Goal: Information Seeking & Learning: Check status

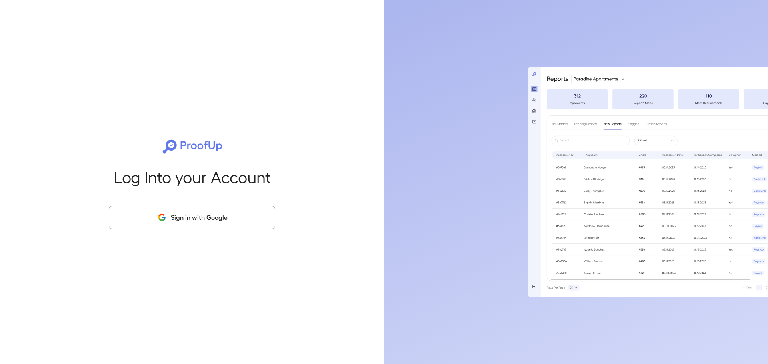
click at [197, 216] on button "Sign in with Google" at bounding box center [192, 217] width 166 height 23
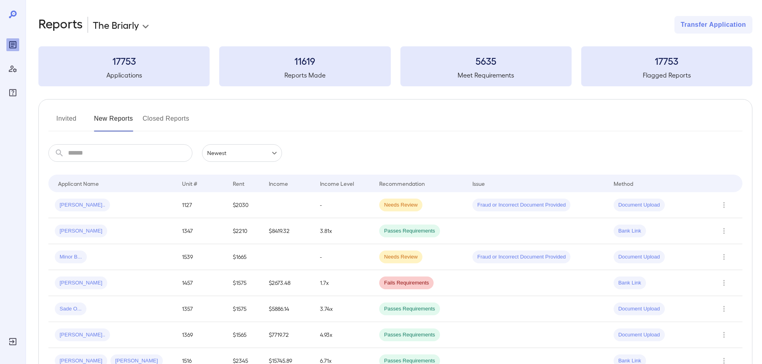
click at [89, 155] on input "text" at bounding box center [130, 153] width 124 height 18
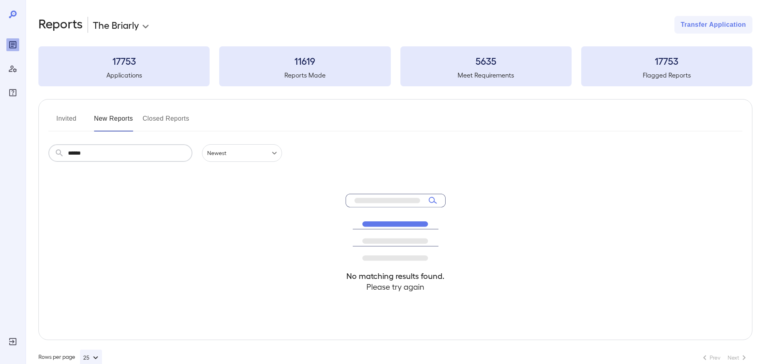
type input "******"
drag, startPoint x: 35, startPoint y: 114, endPoint x: 56, endPoint y: 117, distance: 20.5
click at [38, 114] on div "**********" at bounding box center [394, 191] width 736 height 382
click at [63, 117] on button "Invited" at bounding box center [66, 121] width 36 height 19
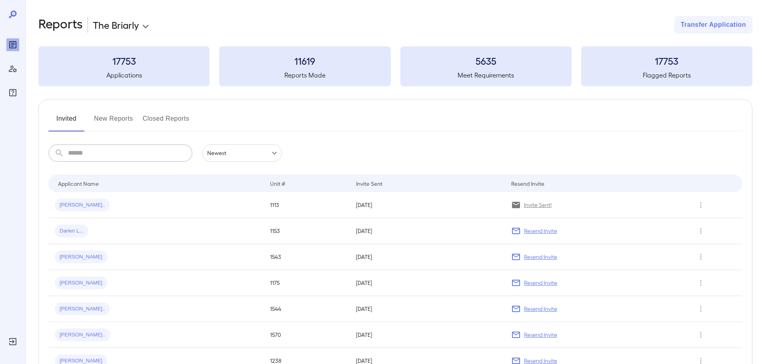
click at [108, 152] on input "text" at bounding box center [130, 153] width 124 height 18
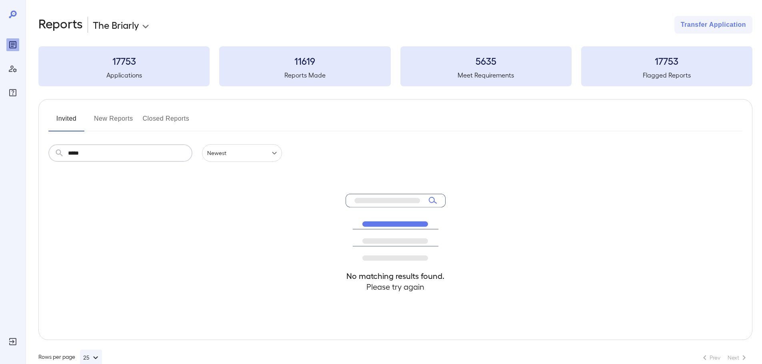
type input "******"
click at [16, 142] on div "**********" at bounding box center [381, 182] width 762 height 364
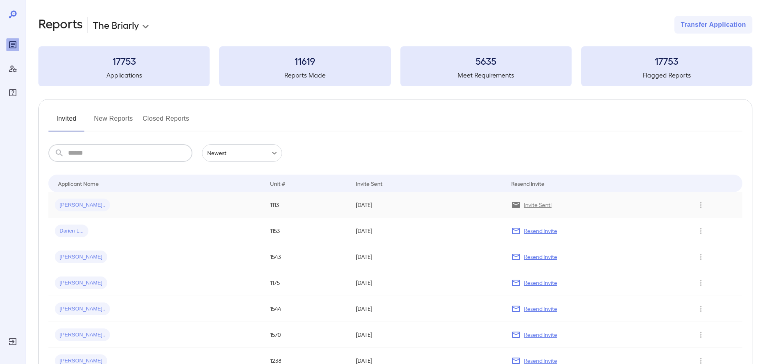
click at [115, 198] on td "[PERSON_NAME].." at bounding box center [155, 205] width 215 height 26
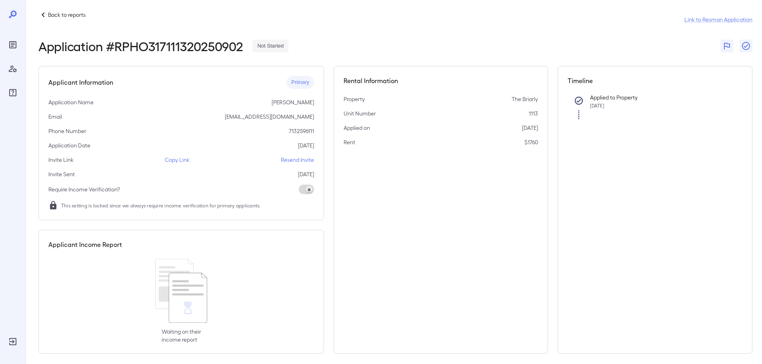
scroll to position [12, 0]
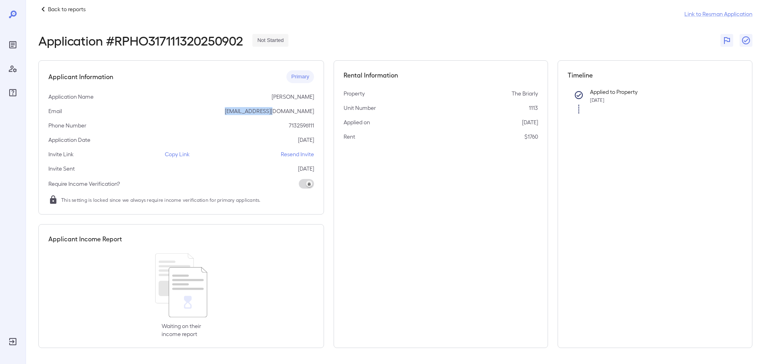
drag, startPoint x: 255, startPoint y: 112, endPoint x: 297, endPoint y: 112, distance: 42.4
click at [297, 112] on p "[EMAIL_ADDRESS][DOMAIN_NAME]" at bounding box center [269, 111] width 89 height 8
click at [309, 118] on div "Applicant Information Primary Application Name [PERSON_NAME] Email [EMAIL_ADDRE…" at bounding box center [181, 137] width 286 height 154
click at [10, 44] on icon "Reports" at bounding box center [13, 45] width 10 height 10
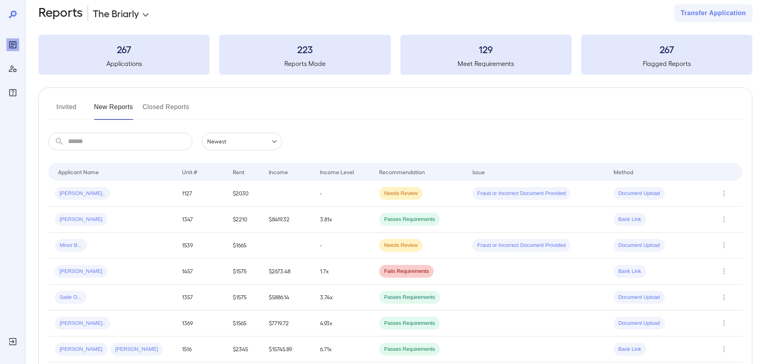
click at [66, 104] on button "Invited" at bounding box center [66, 110] width 36 height 19
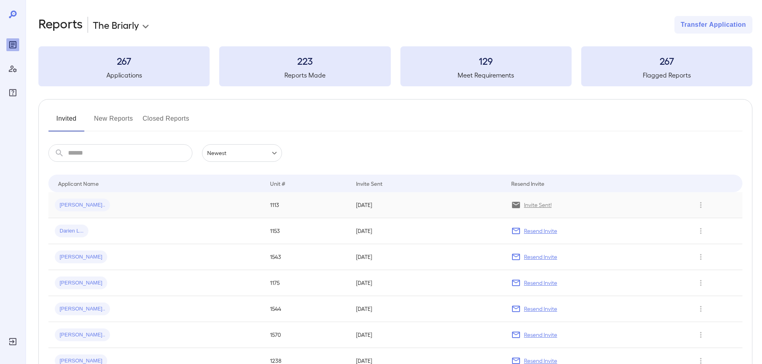
click at [107, 202] on div "[PERSON_NAME].." at bounding box center [156, 205] width 202 height 13
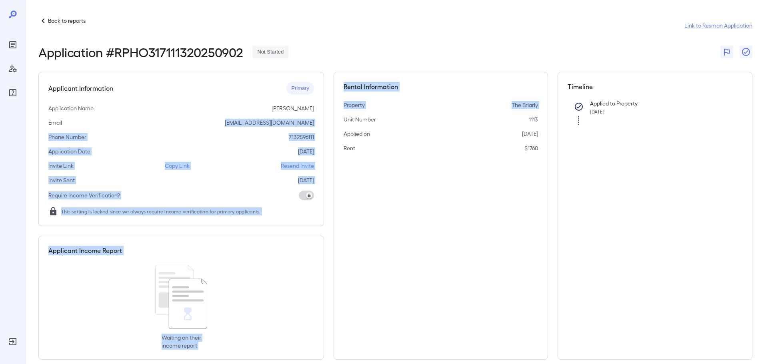
drag, startPoint x: 254, startPoint y: 123, endPoint x: 329, endPoint y: 121, distance: 75.2
click at [329, 121] on div "Applicant Information Primary Application Name [PERSON_NAME] Email [EMAIL_ADDRE…" at bounding box center [395, 216] width 714 height 288
click at [283, 146] on div "Applicant Information Primary Application Name [PERSON_NAME] Email [EMAIL_ADDRE…" at bounding box center [181, 149] width 286 height 154
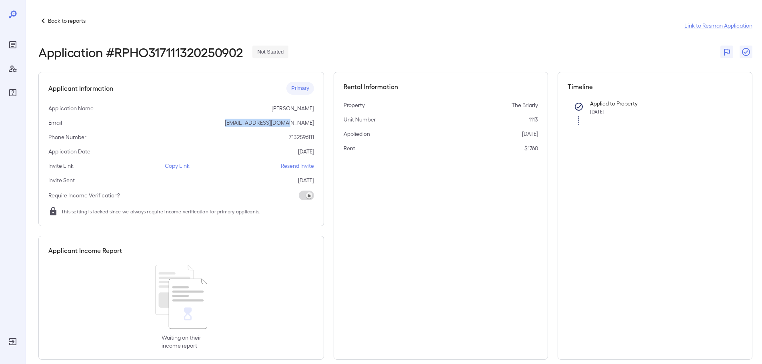
drag, startPoint x: 255, startPoint y: 124, endPoint x: 314, endPoint y: 123, distance: 59.2
click at [314, 123] on div "Applicant Information Primary Application Name [PERSON_NAME] Email [EMAIL_ADDRE…" at bounding box center [181, 149] width 286 height 154
click at [316, 128] on div "Applicant Information Primary Application Name [PERSON_NAME] Email [EMAIL_ADDRE…" at bounding box center [181, 149] width 286 height 154
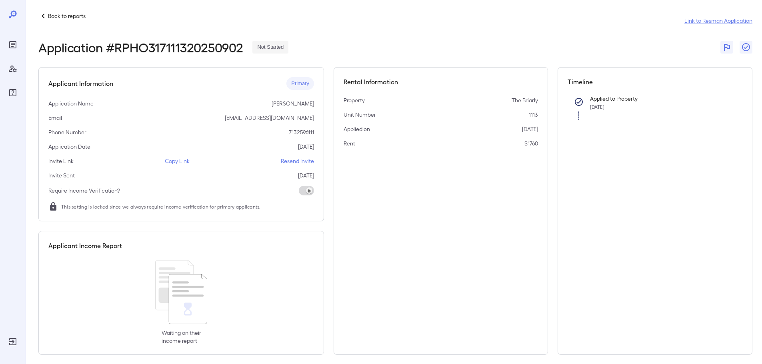
scroll to position [12, 0]
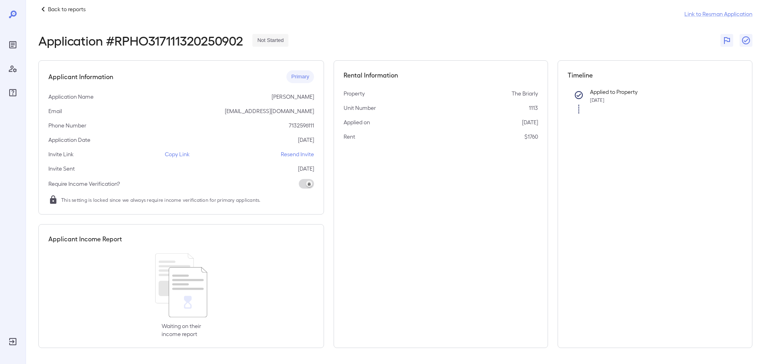
click at [187, 128] on div "Phone Number [PHONE_NUMBER]" at bounding box center [181, 126] width 266 height 8
click at [327, 129] on div "Applicant Information Primary Application Name [PERSON_NAME] Email [EMAIL_ADDRE…" at bounding box center [395, 204] width 714 height 288
drag, startPoint x: 317, startPoint y: 112, endPoint x: 210, endPoint y: 105, distance: 107.4
click at [210, 105] on div "Applicant Information Primary Application Name [PERSON_NAME] Email [EMAIL_ADDRE…" at bounding box center [181, 137] width 286 height 154
click at [459, 122] on div "Applied on [DATE]" at bounding box center [441, 122] width 194 height 8
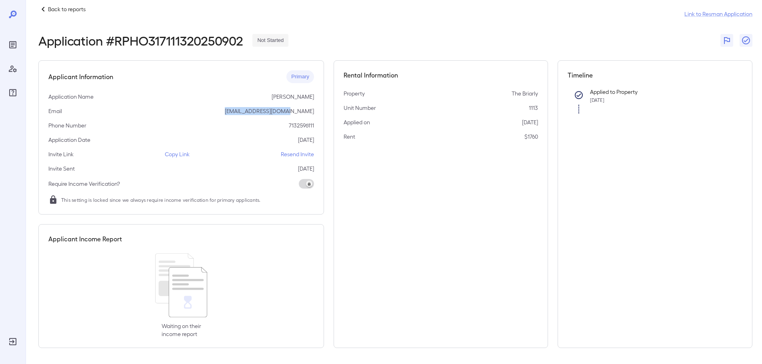
drag, startPoint x: 315, startPoint y: 109, endPoint x: 223, endPoint y: 108, distance: 92.4
click at [223, 108] on div "Applicant Information Primary Application Name [PERSON_NAME] Email [EMAIL_ADDRE…" at bounding box center [181, 137] width 286 height 154
click at [363, 134] on div "Rent $1760" at bounding box center [441, 137] width 194 height 8
